Goal: Transaction & Acquisition: Purchase product/service

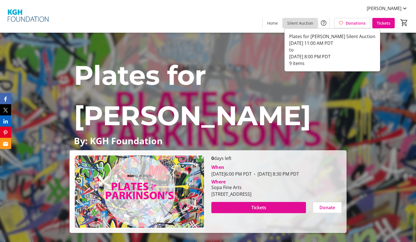
click at [298, 24] on span "Silent Auction" at bounding box center [300, 23] width 26 height 6
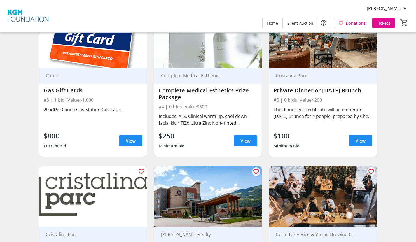
scroll to position [324, 0]
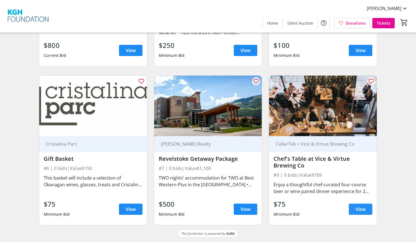
click at [358, 207] on span "View" at bounding box center [360, 209] width 10 height 7
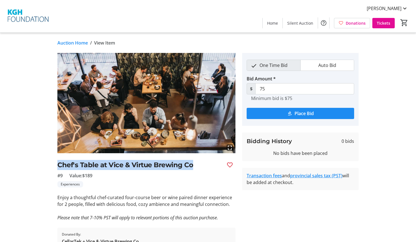
drag, startPoint x: 193, startPoint y: 165, endPoint x: 59, endPoint y: 167, distance: 134.3
click at [59, 167] on h2 "Chef's Table at Vice & Virtue Brewing Co" at bounding box center [139, 165] width 165 height 10
copy h2 "Chef's Table at Vice & Virtue Brewing Co"
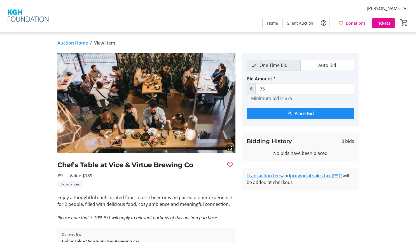
drag, startPoint x: 121, startPoint y: 177, endPoint x: 124, endPoint y: 175, distance: 3.8
click at [121, 177] on div "#9 Value: $189" at bounding box center [146, 175] width 178 height 7
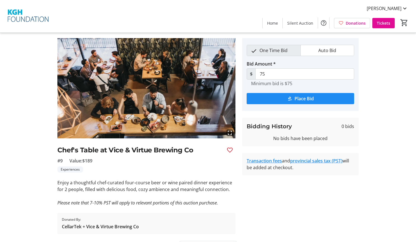
scroll to position [28, 0]
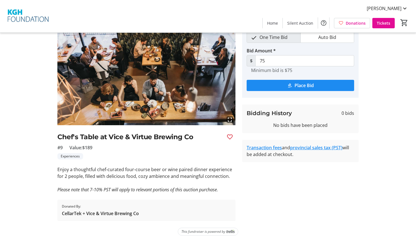
drag, startPoint x: 159, startPoint y: 178, endPoint x: 212, endPoint y: 173, distance: 54.0
click at [159, 178] on p "Enjoy a thoughtful chef-curated four-course beer or wine paired dinner experien…" at bounding box center [146, 172] width 178 height 13
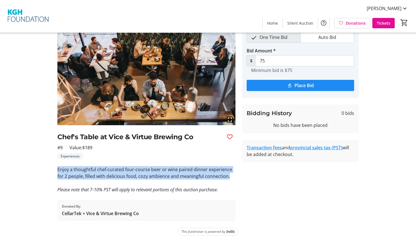
drag, startPoint x: 227, startPoint y: 176, endPoint x: 54, endPoint y: 170, distance: 173.3
click at [54, 170] on tr-auction-item-ui "fullscreen Chef's Table at Vice & Virtue Brewing Co #9 Value: $189 Experiences …" at bounding box center [146, 123] width 185 height 196
drag, startPoint x: 54, startPoint y: 170, endPoint x: 79, endPoint y: 172, distance: 24.4
copy p "Enjoy a thoughtful chef-curated four-course beer or wine paired dinner experien…"
click at [138, 163] on div "fullscreen Chef's Table at Vice & Virtue Brewing Co #9 Value: $189 Experiences …" at bounding box center [146, 123] width 178 height 196
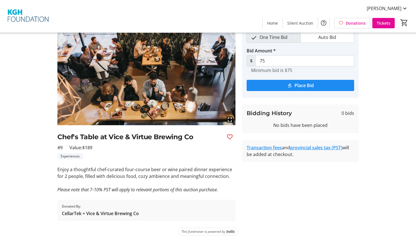
click at [291, 201] on tr-auction-item-bidding-ui "One Time Bid Auto Bid Bid Amount * $ 75 Minimum bid is $75 Place Bid Bidding Hi…" at bounding box center [300, 123] width 123 height 196
